Goal: Task Accomplishment & Management: Use online tool/utility

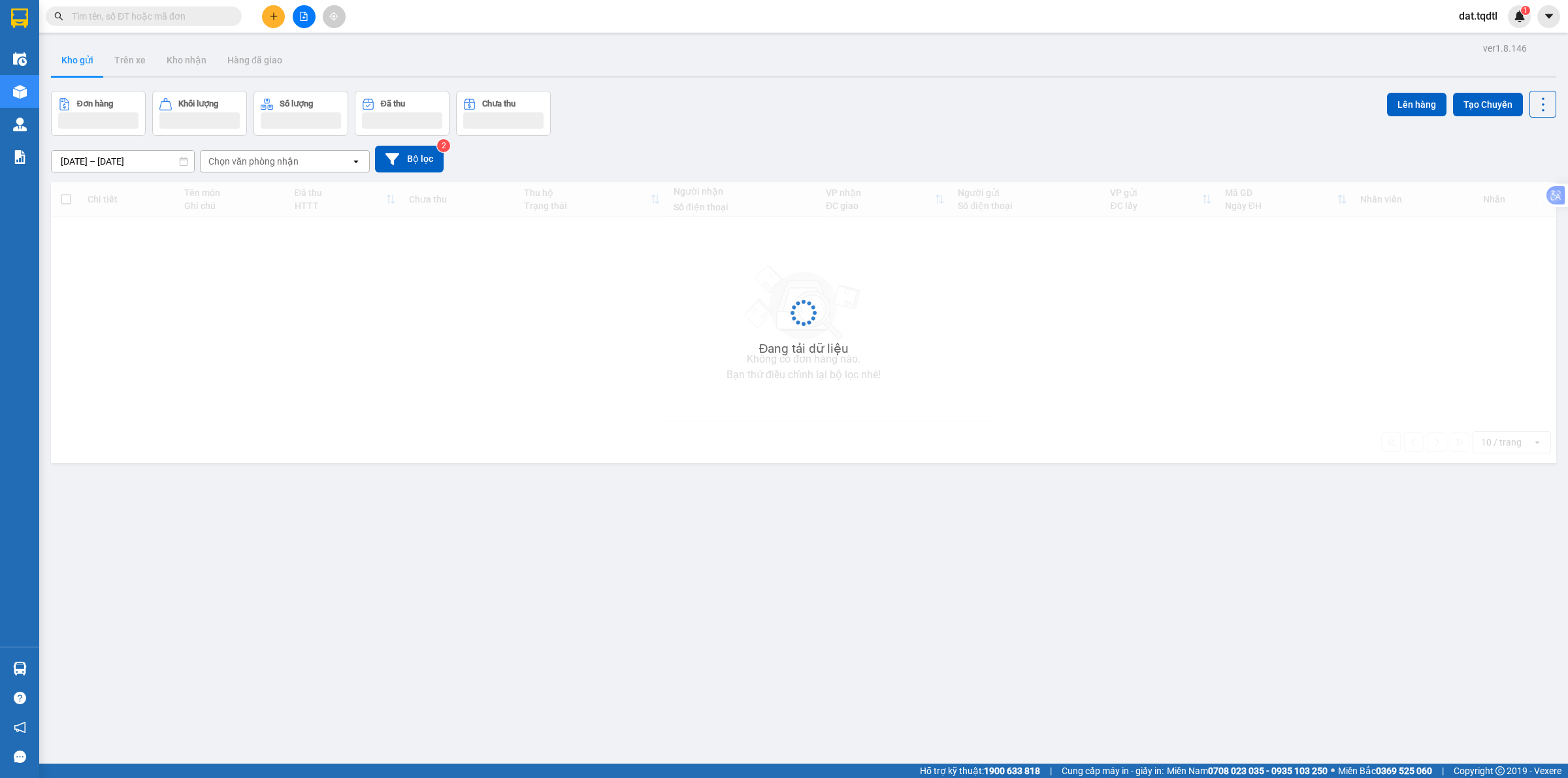
click at [302, 24] on button at bounding box center [304, 17] width 23 height 23
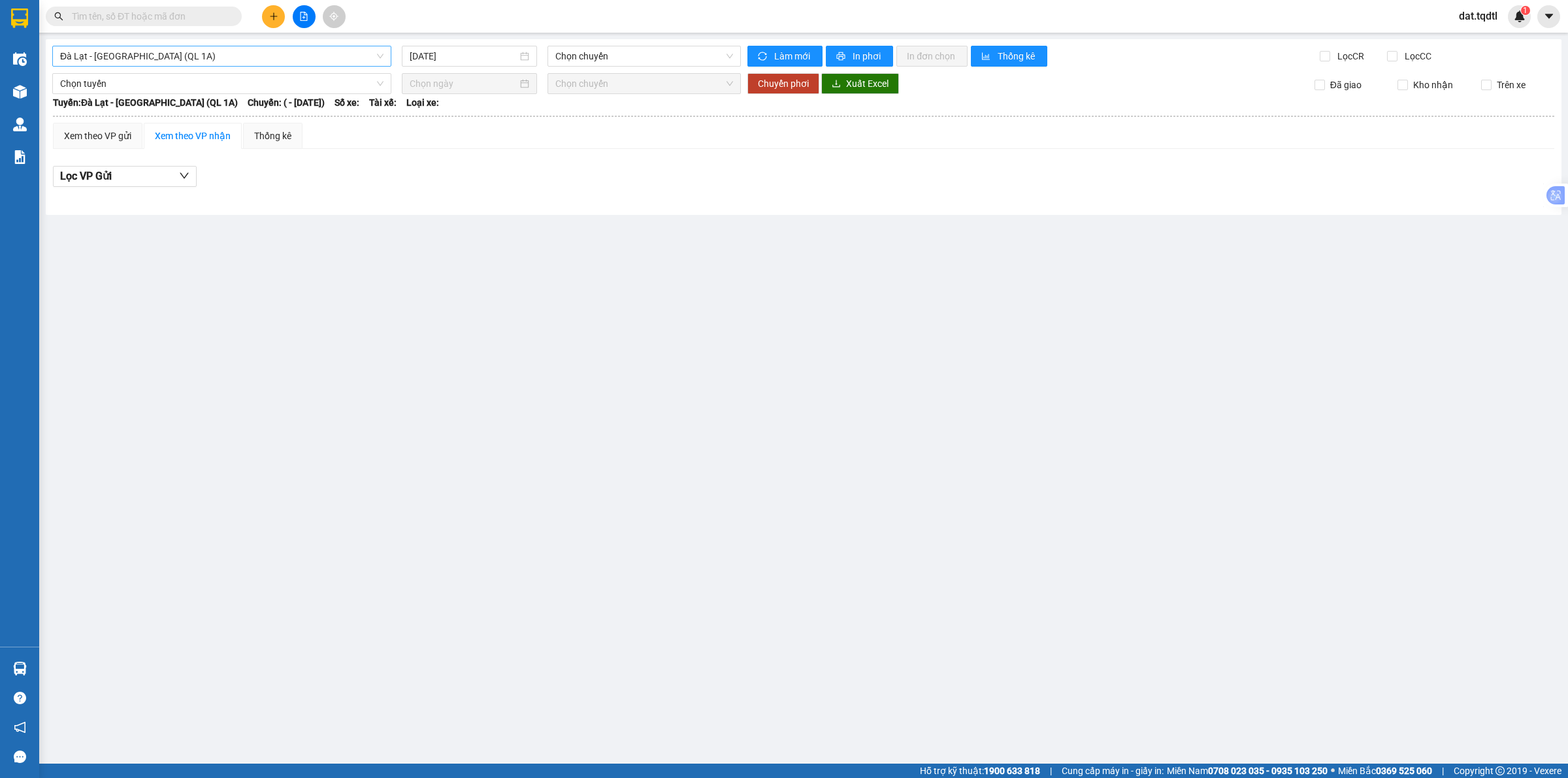
click at [293, 56] on span "Đà Lạt - [GEOGRAPHIC_DATA] (QL 1A)" at bounding box center [222, 56] width 323 height 20
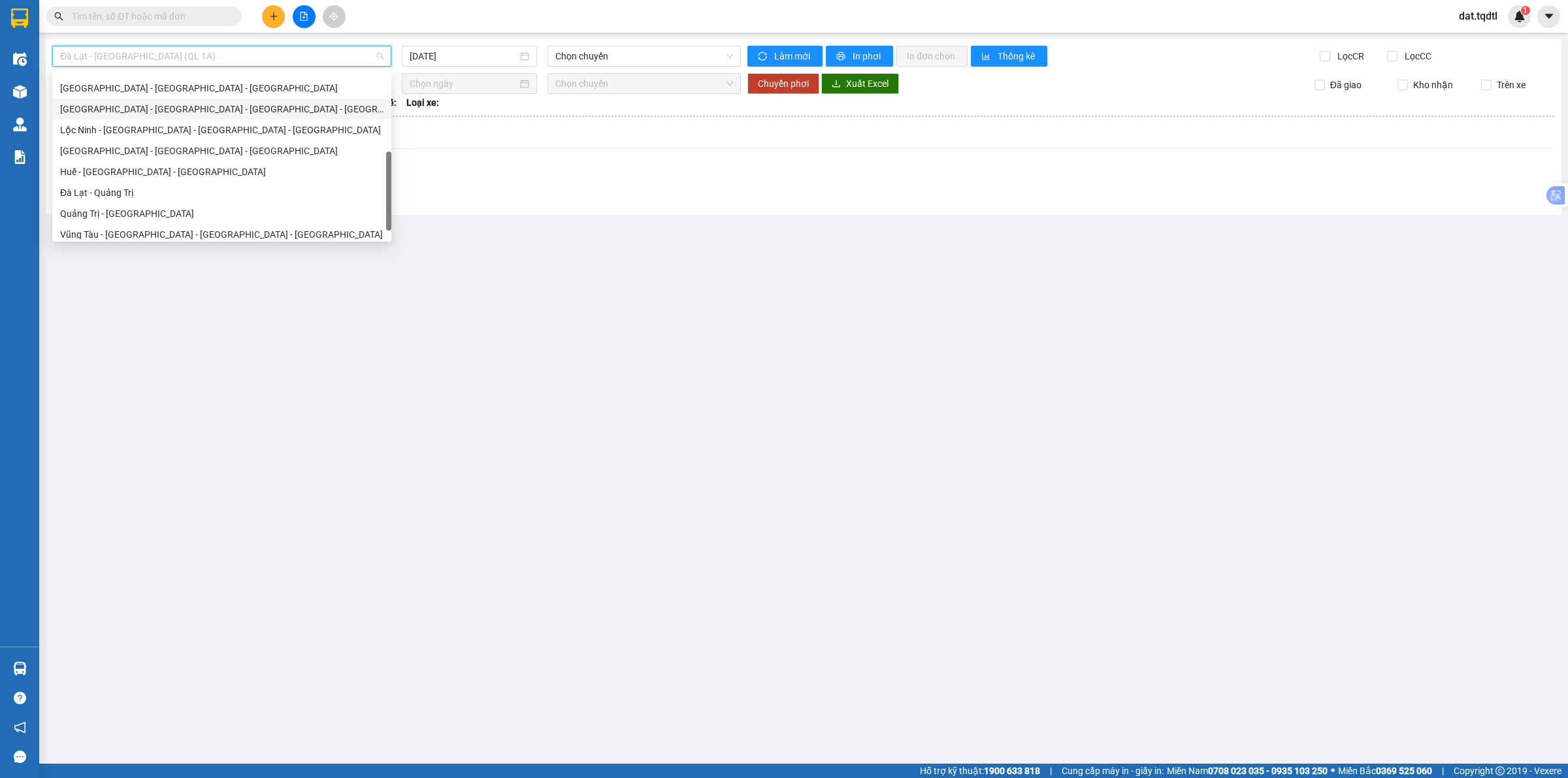
scroll to position [163, 0]
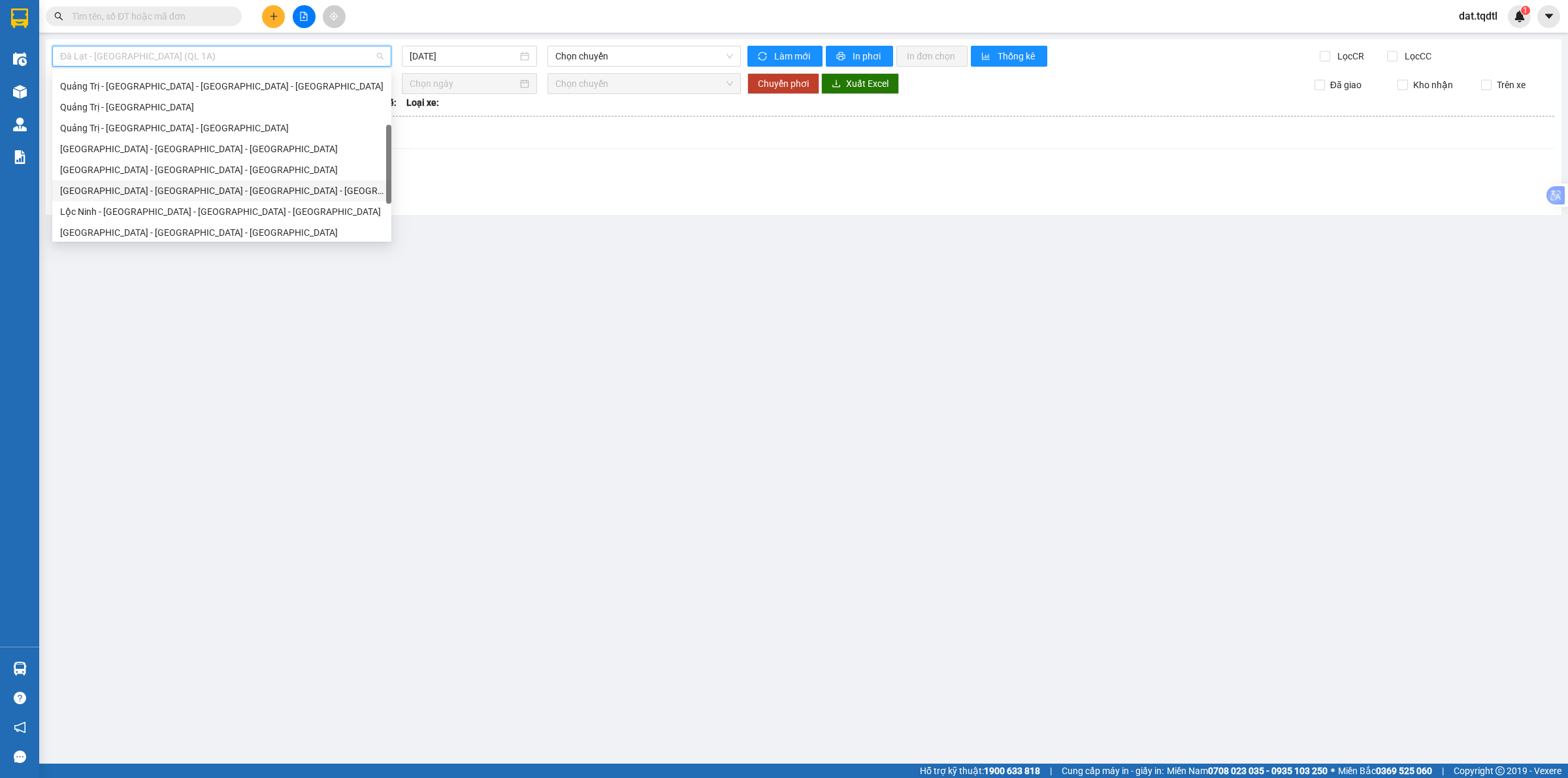
click at [286, 191] on div "[GEOGRAPHIC_DATA] - [GEOGRAPHIC_DATA] - [GEOGRAPHIC_DATA] - [GEOGRAPHIC_DATA]" at bounding box center [222, 191] width 323 height 15
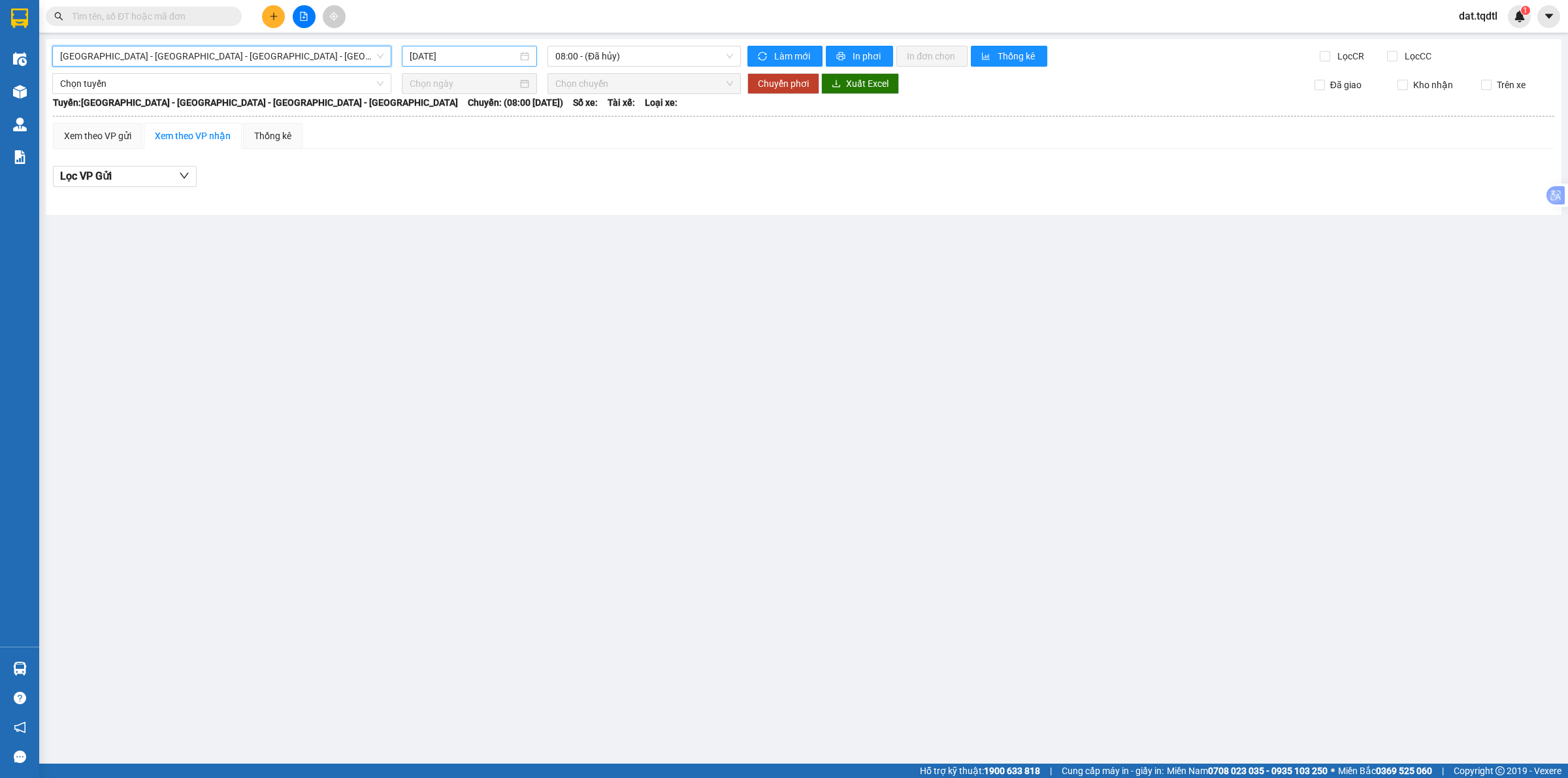
click at [443, 59] on input "[DATE]" at bounding box center [463, 56] width 108 height 15
click at [553, 151] on td "11" at bounding box center [563, 151] width 24 height 20
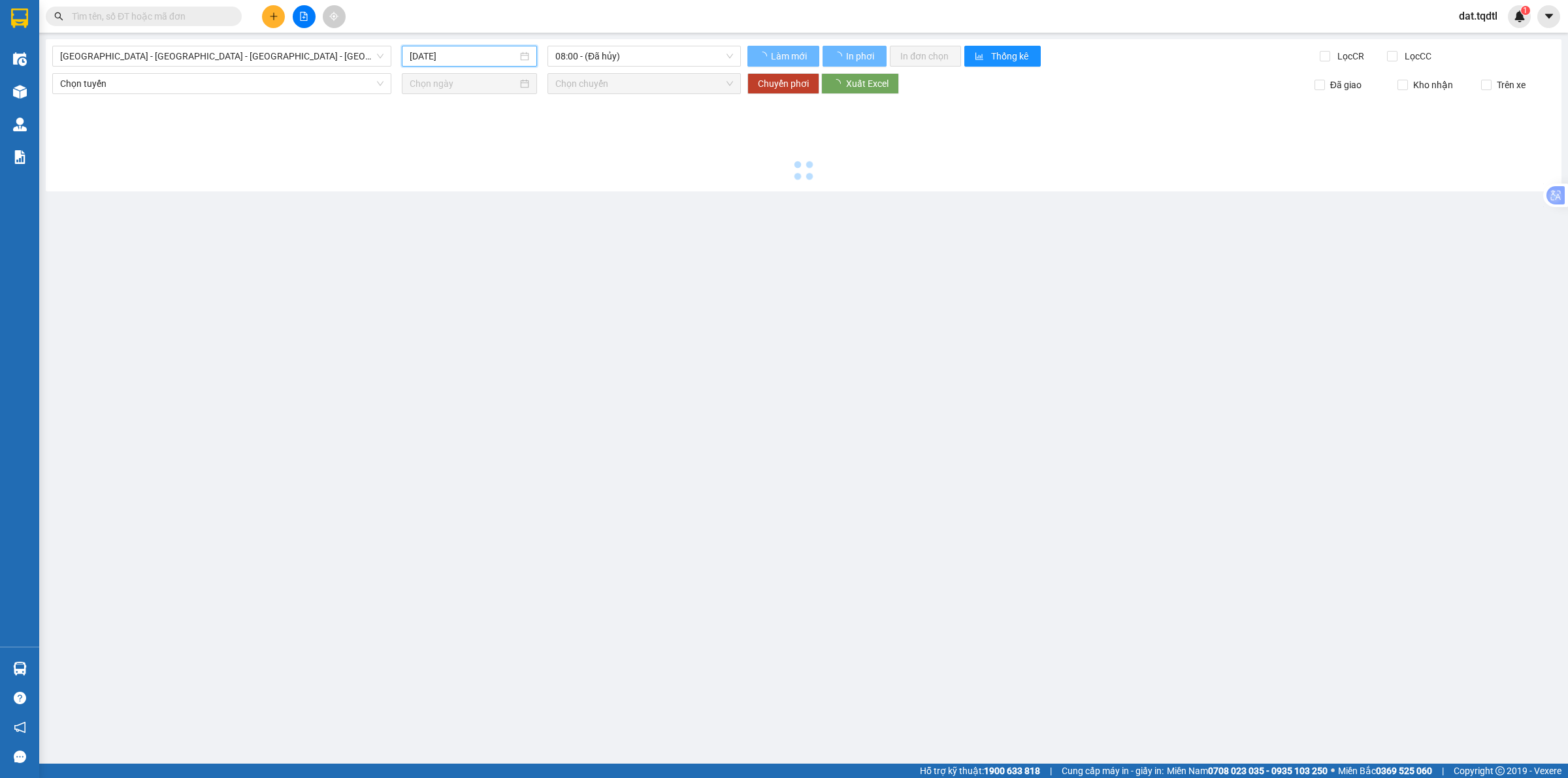
type input "[DATE]"
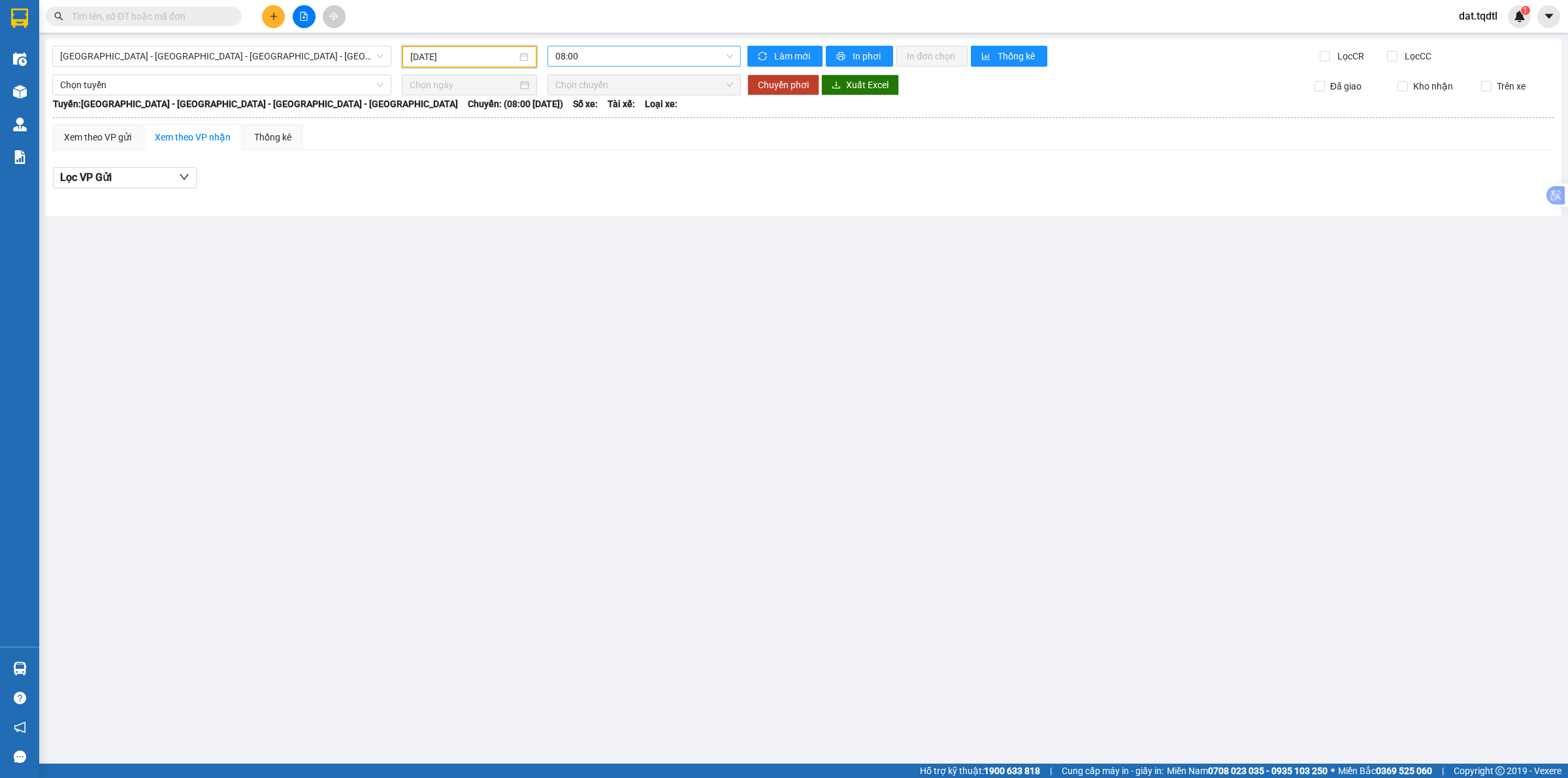
click at [612, 60] on span "08:00" at bounding box center [644, 56] width 178 height 20
click at [606, 129] on div "08:01 - 43H-061.53" at bounding box center [606, 124] width 102 height 15
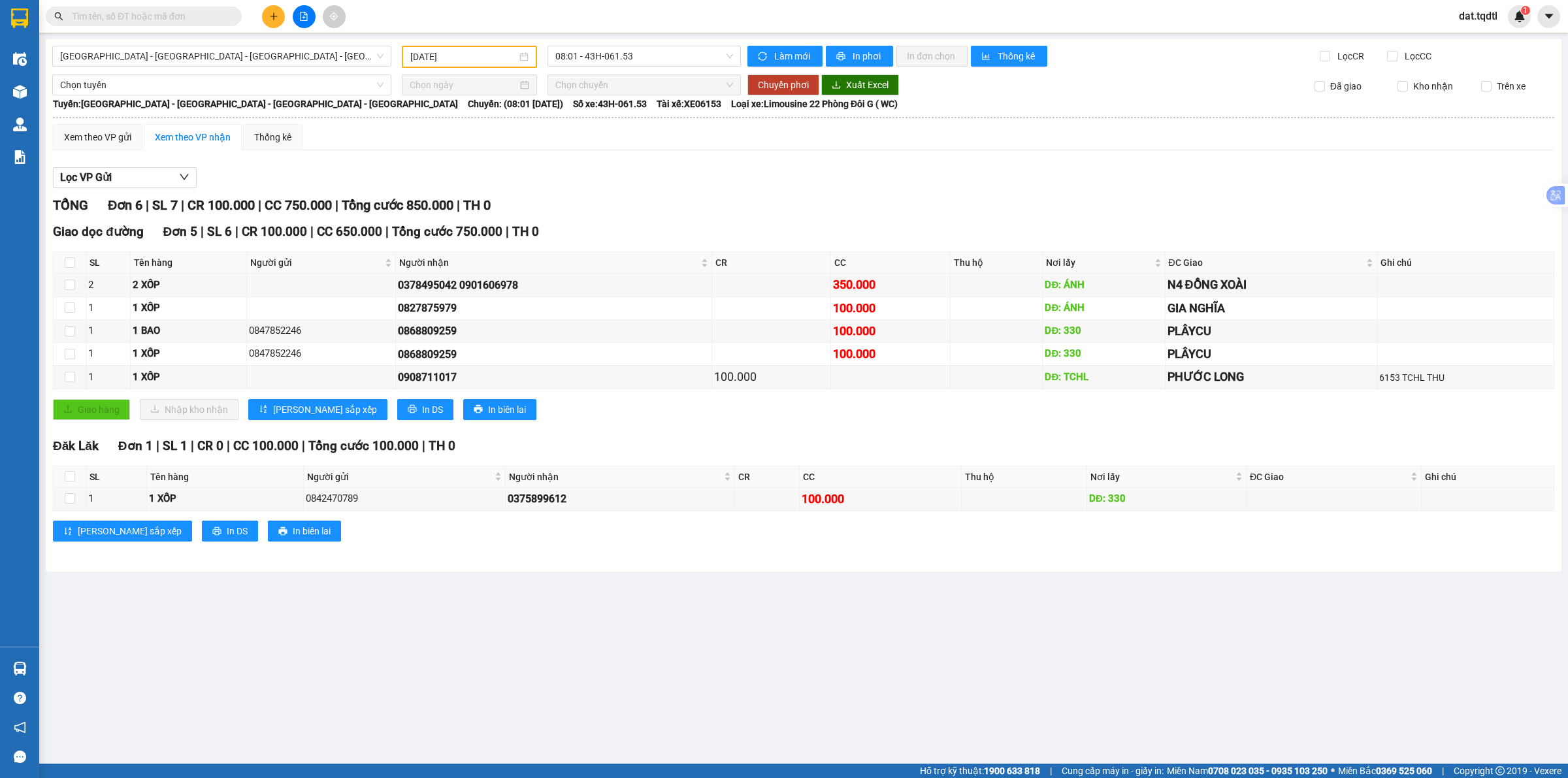
click at [1131, 161] on div "Lọc VP Gửi TỔNG Đơn 6 | SL 7 | CR 100.000 | CC 750.000 | Tổng cước 850.000 | T…" at bounding box center [804, 359] width 1501 height 398
